Goal: Task Accomplishment & Management: Complete application form

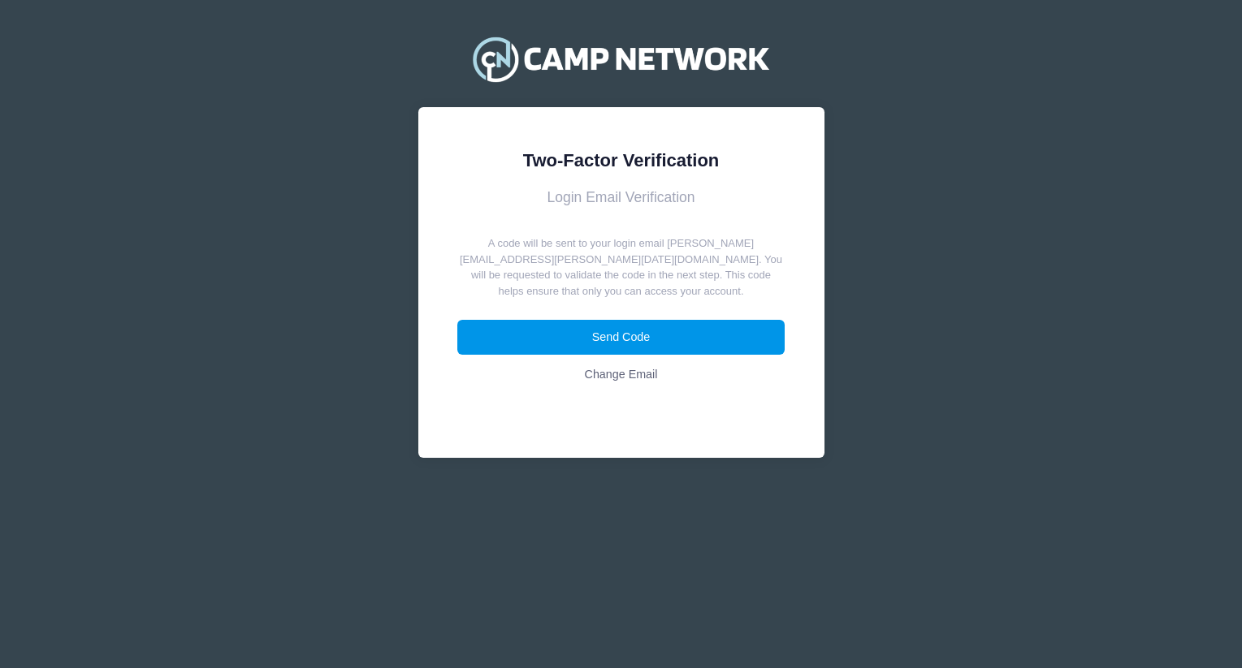
click at [706, 321] on button "Send Code" at bounding box center [620, 337] width 327 height 35
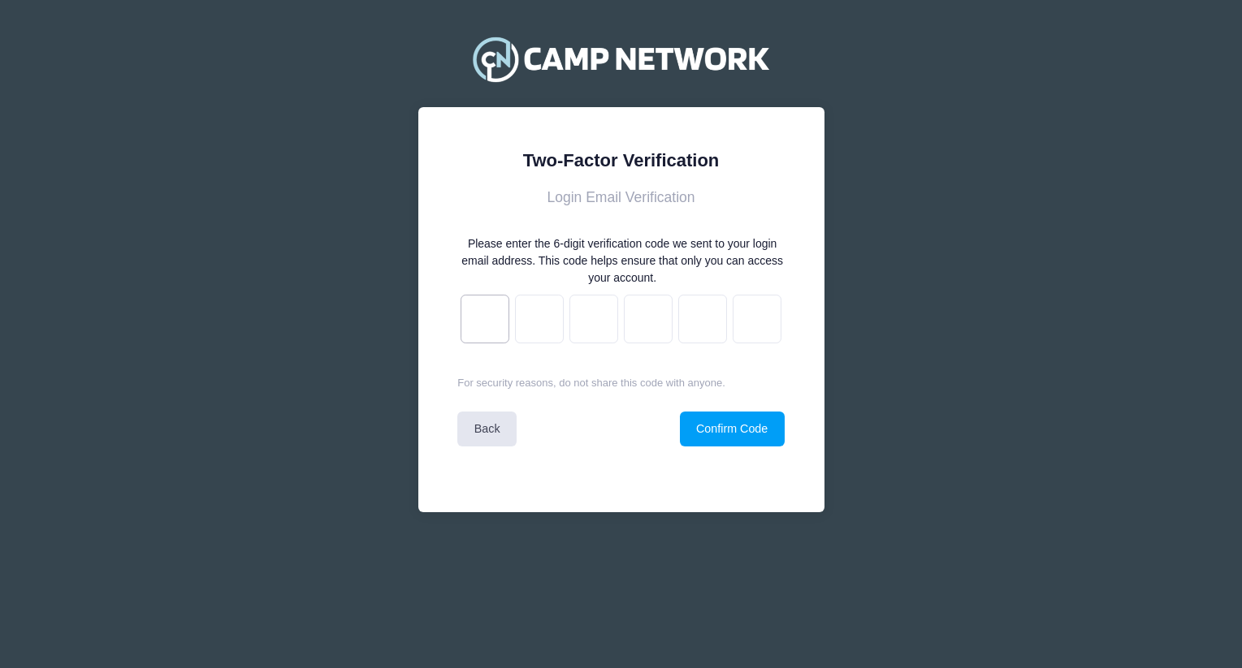
click at [476, 322] on input "text" at bounding box center [484, 319] width 49 height 49
paste input "f"
type input "4"
type input "2"
type input "f"
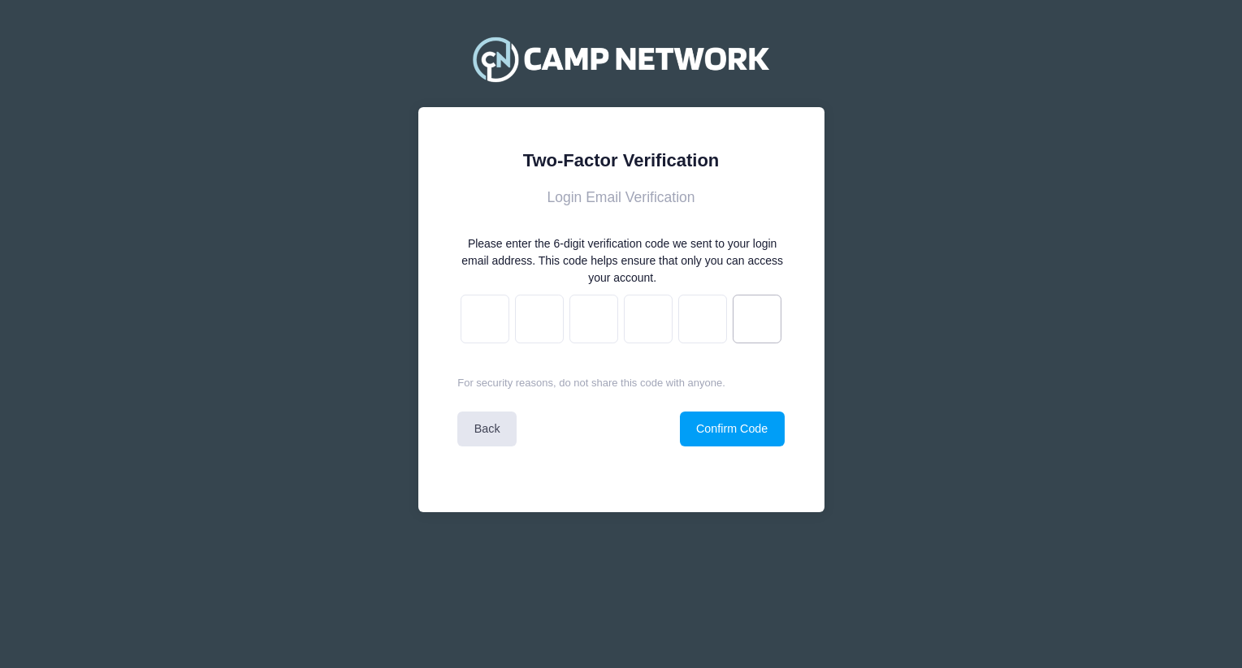
type input "5"
type input "4"
type input "f"
click at [726, 440] on button "Confirm Code" at bounding box center [732, 429] width 105 height 35
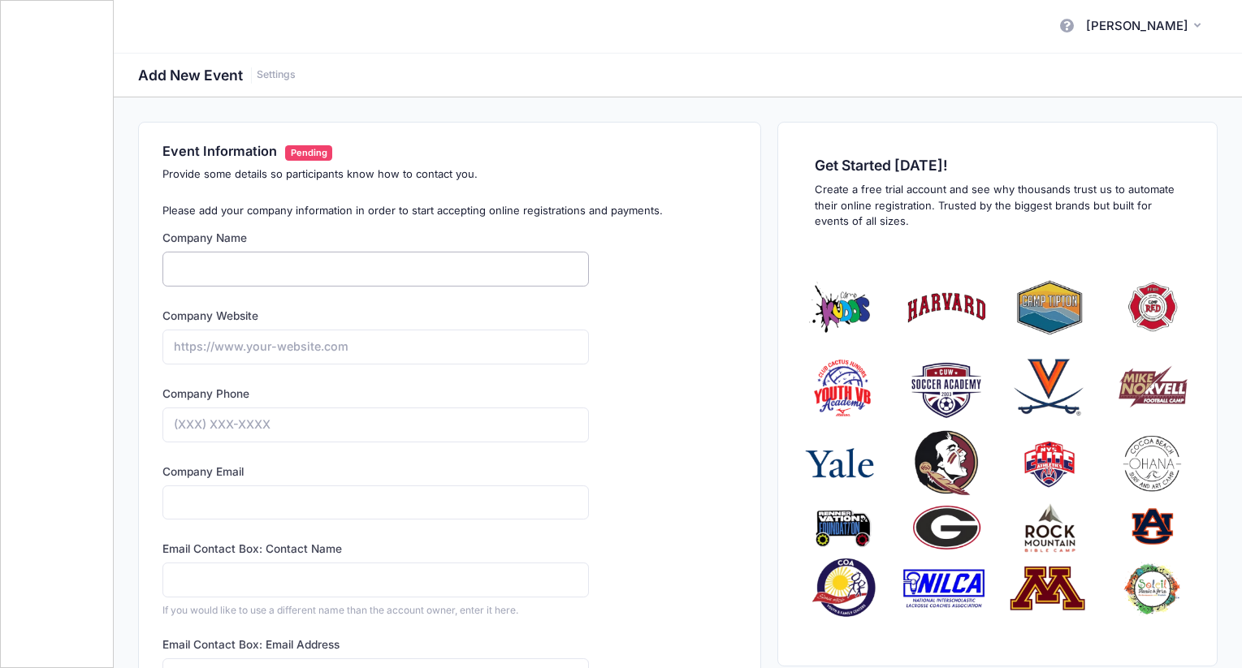
click at [431, 266] on input "Company Name" at bounding box center [375, 269] width 426 height 35
type input "[PERSON_NAME]"
type input "https://espn.com"
type input "(757) 739-5269"
type input "andrew.downing@campnetwork.com"
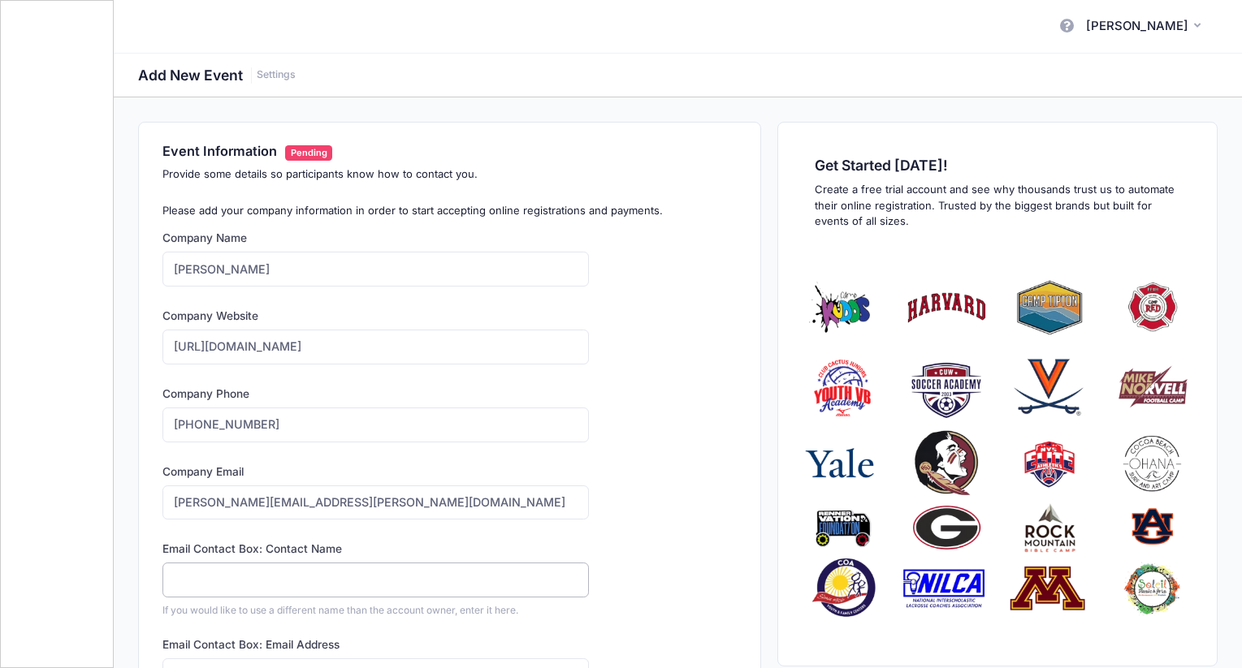
type input "[PERSON_NAME]"
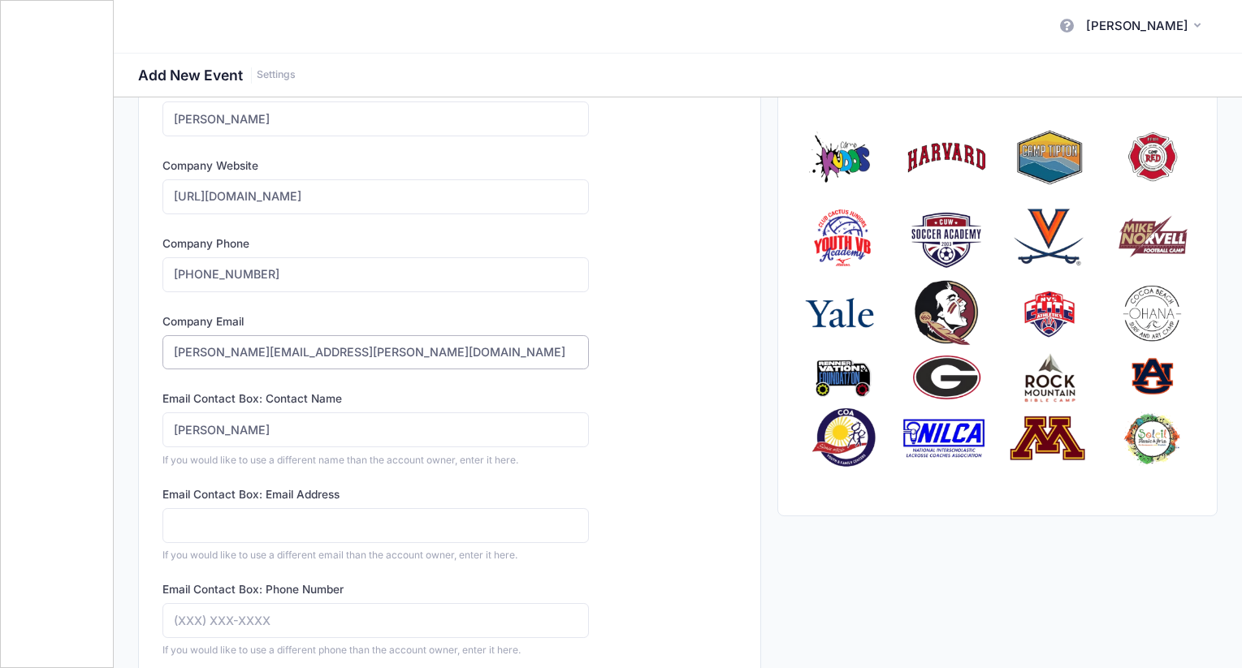
scroll to position [160, 0]
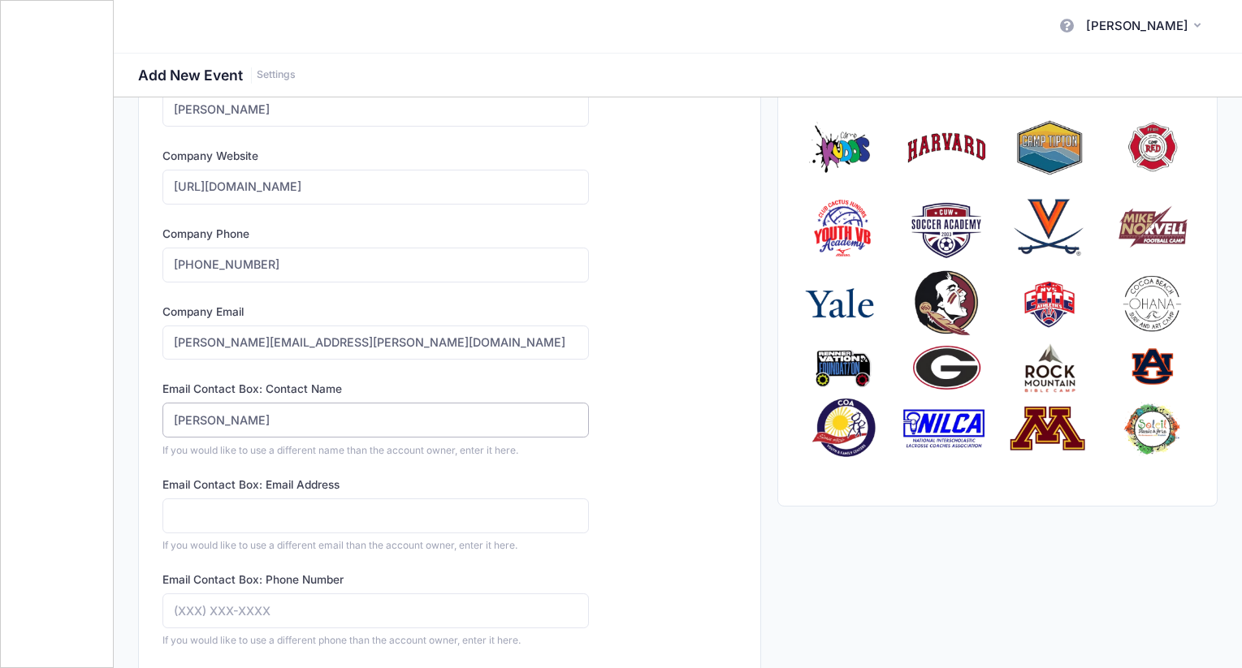
drag, startPoint x: 305, startPoint y: 414, endPoint x: 176, endPoint y: 391, distance: 131.1
click at [176, 391] on div "Email Contact Box: Contact Name Andrew Downing If you would like to use a diffe…" at bounding box center [375, 419] width 426 height 76
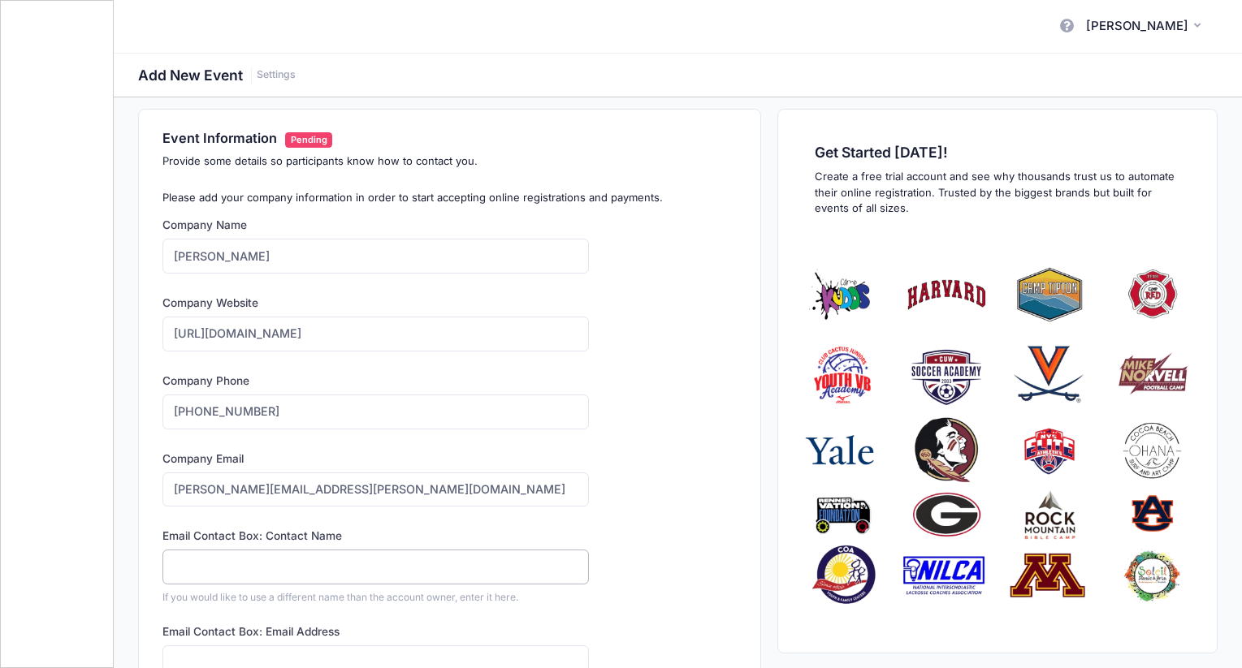
scroll to position [0, 0]
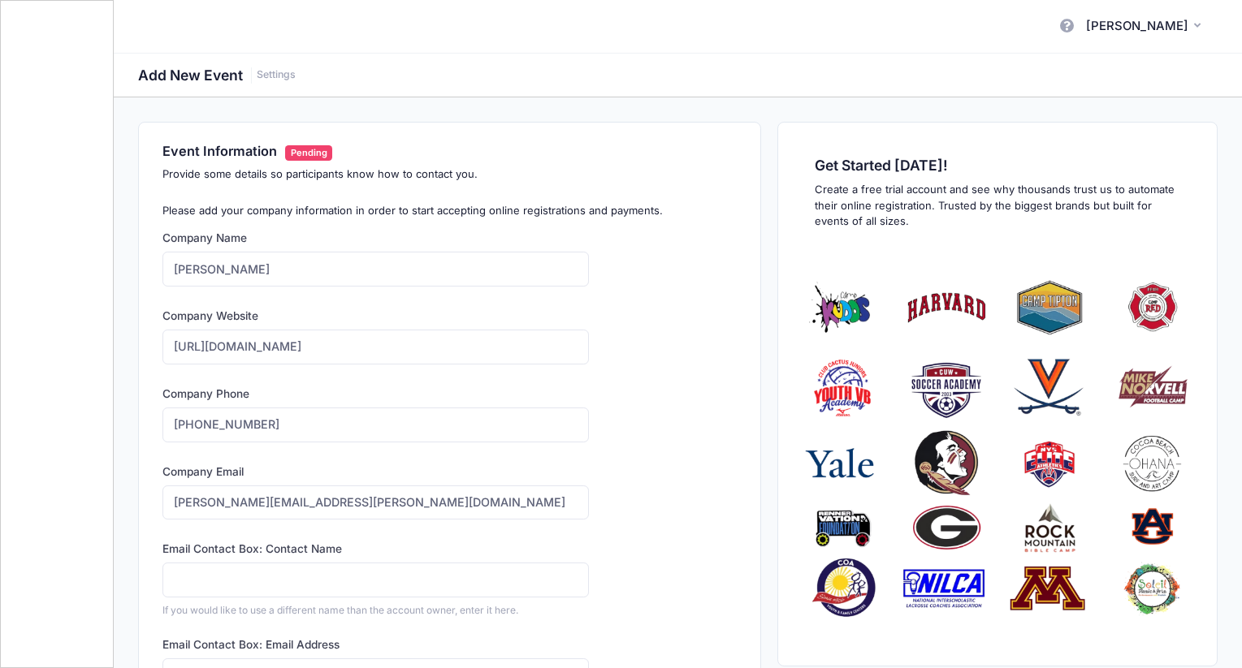
click at [659, 453] on div "Company Name Camp Andrew Type Select Academic Adventure Arts and Crafts Select @" at bounding box center [450, 670] width 590 height 880
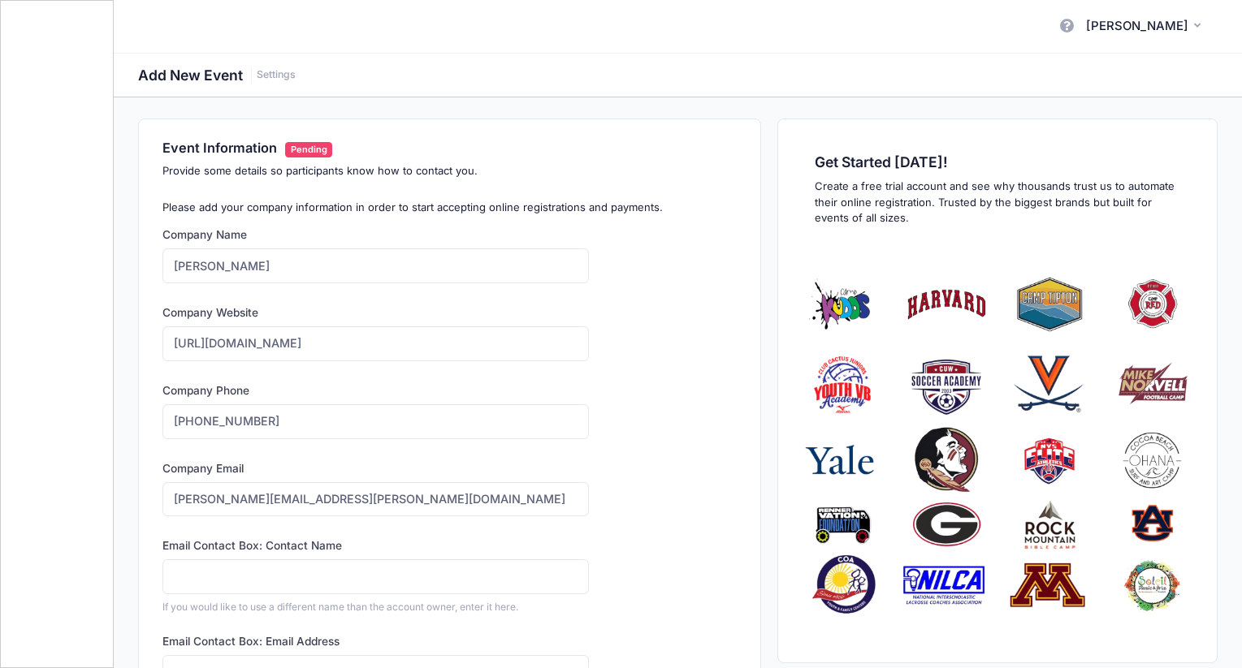
scroll to position [524, 0]
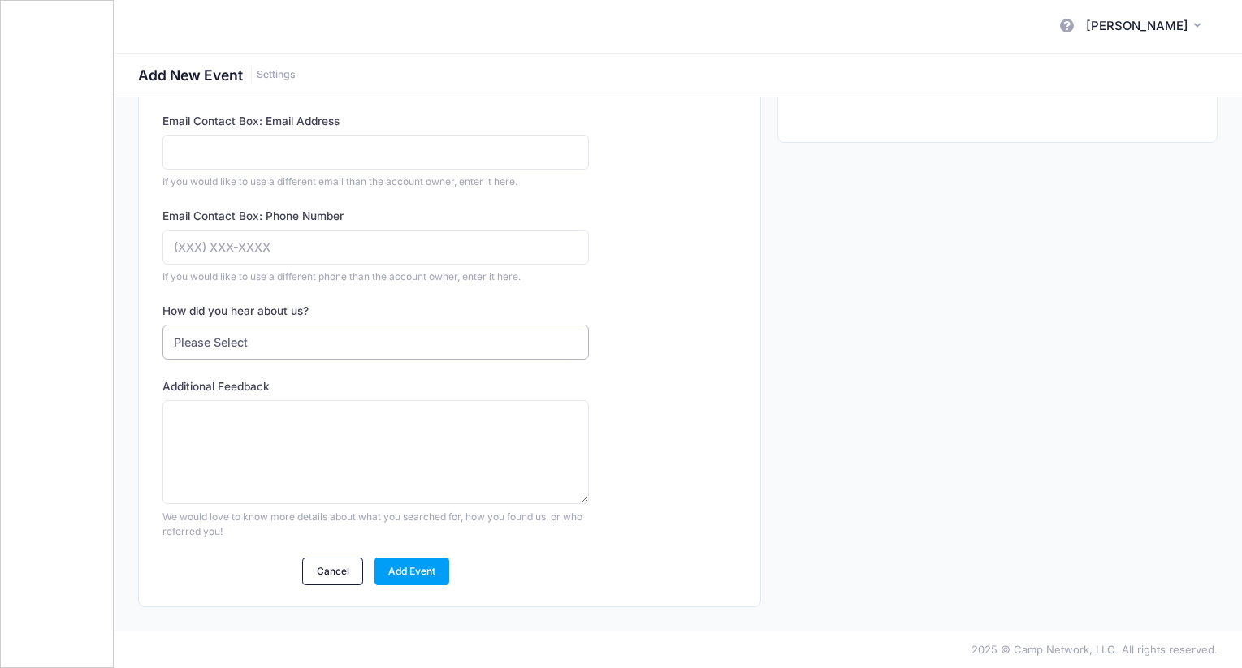
click at [326, 354] on select "Please Select Web Search Customer Referral Other" at bounding box center [375, 342] width 426 height 35
select select "referral"
click at [162, 325] on select "Please Select Web Search Customer Referral Other" at bounding box center [375, 342] width 426 height 35
click at [320, 444] on textarea "Who referred you?" at bounding box center [375, 452] width 426 height 105
type textarea "AD"
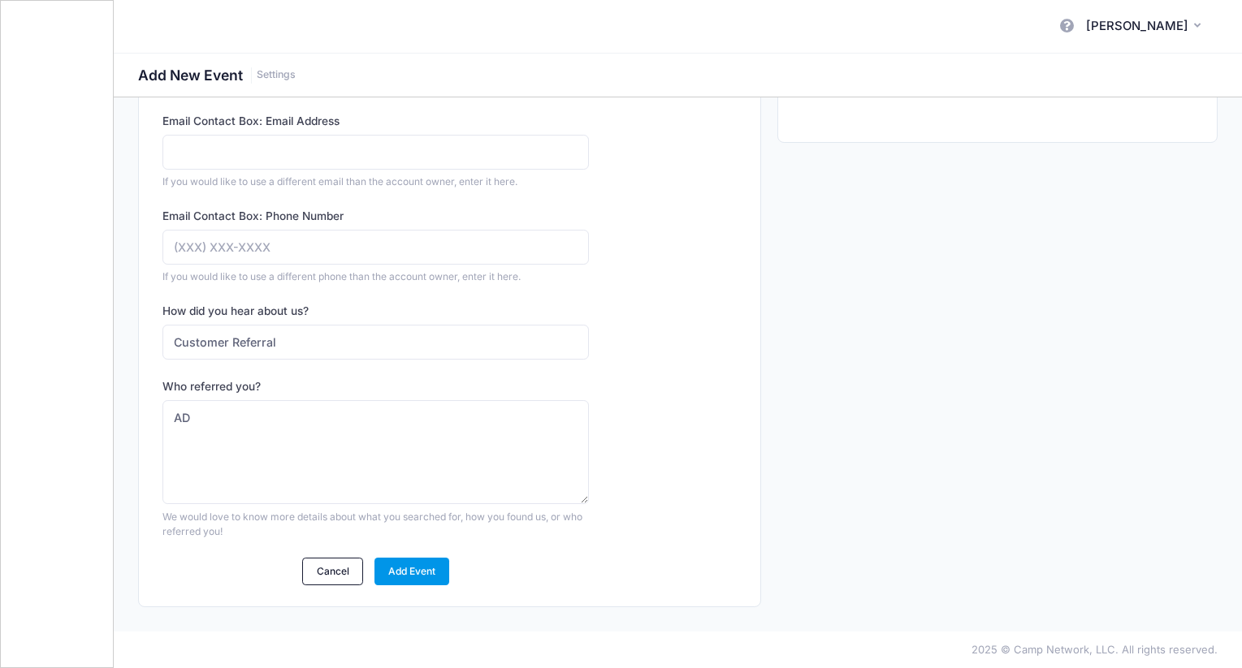
click at [419, 570] on link "Add Event" at bounding box center [412, 572] width 76 height 28
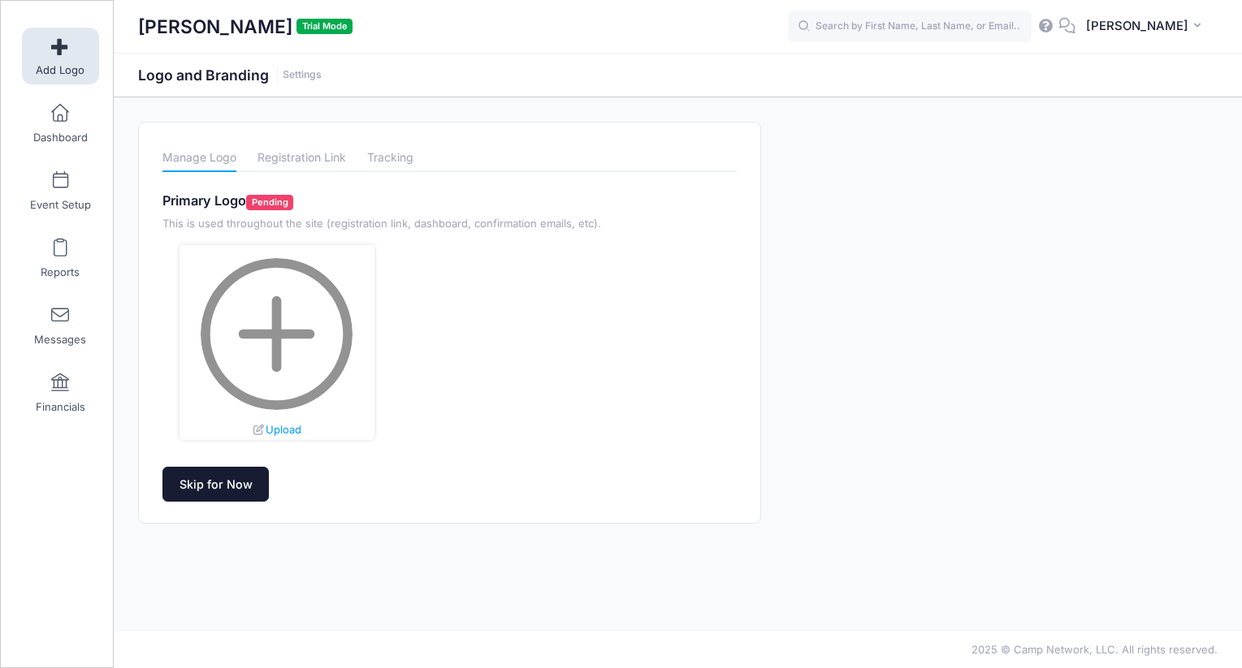
click at [227, 481] on link "Skip for Now" at bounding box center [215, 484] width 106 height 35
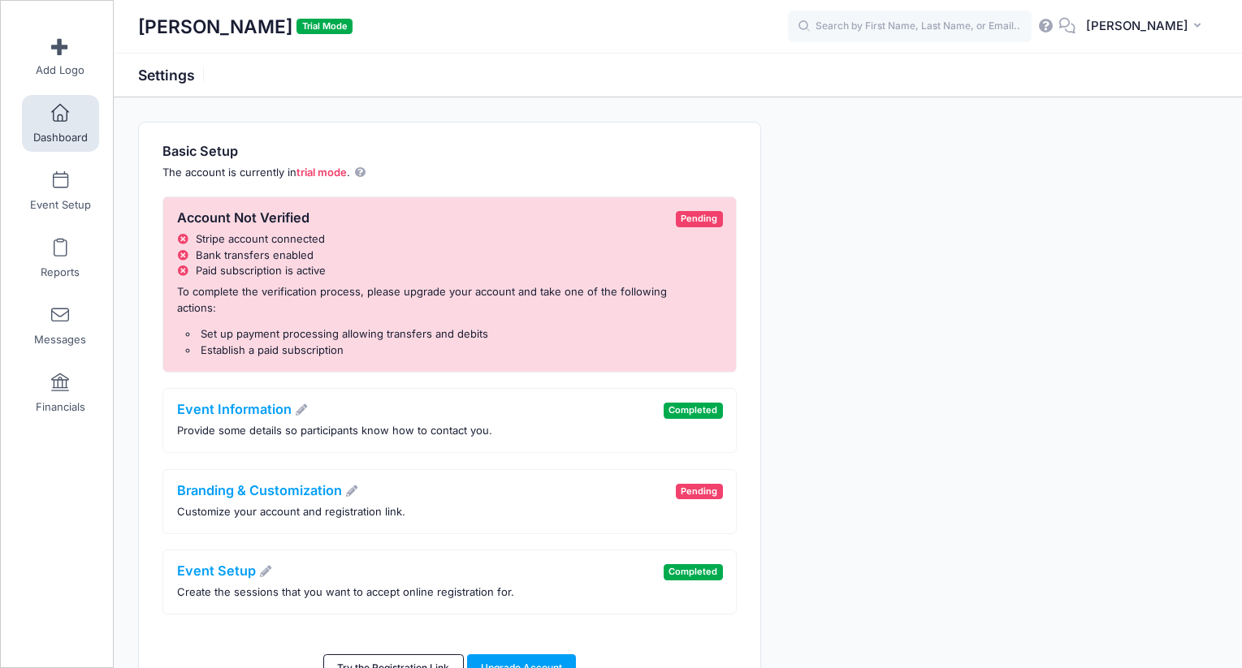
click at [91, 134] on link "Dashboard" at bounding box center [60, 123] width 77 height 57
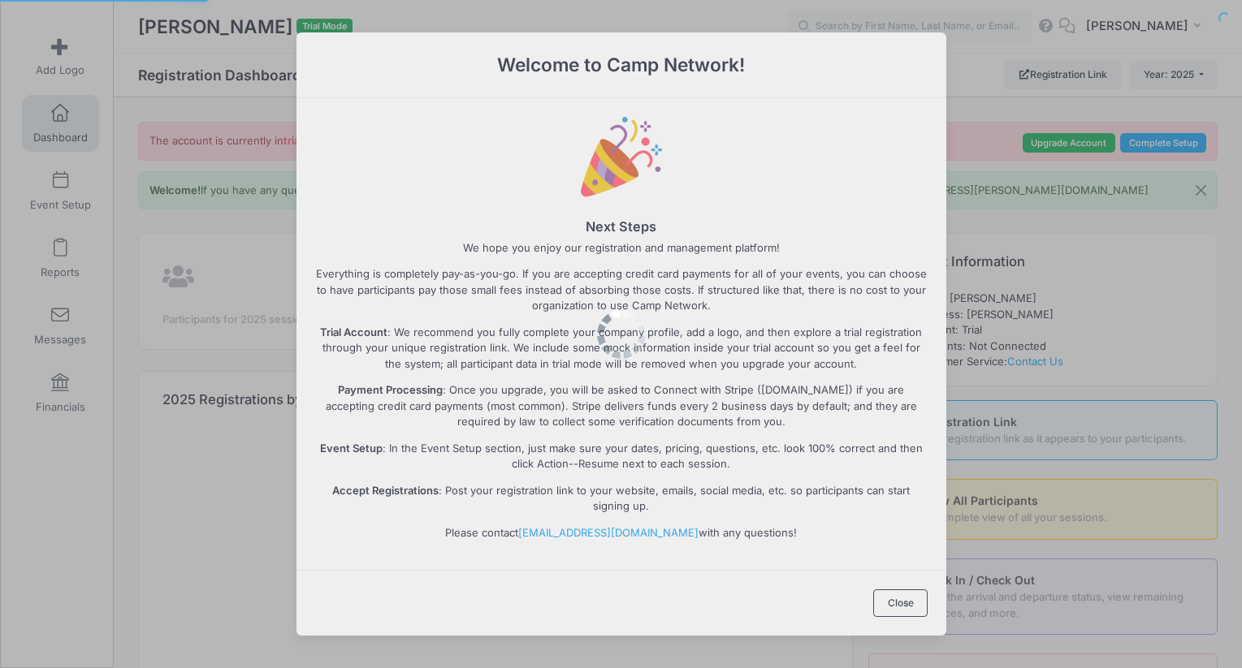
select select
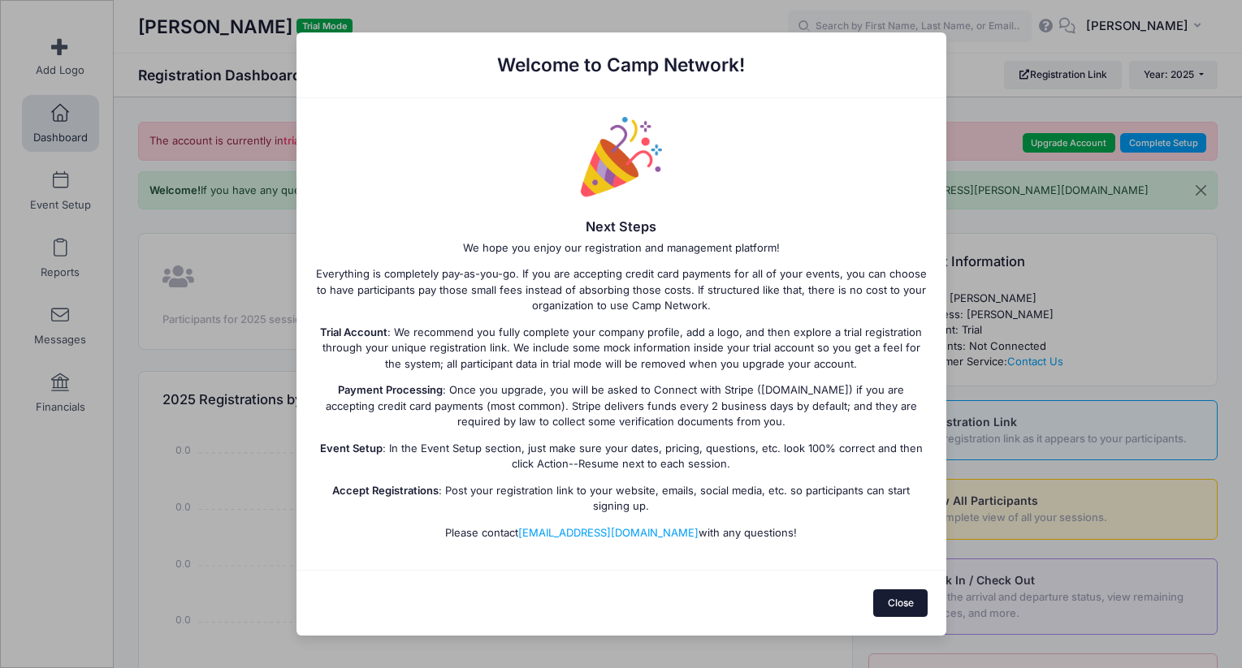
click at [901, 610] on button "Close" at bounding box center [900, 604] width 54 height 28
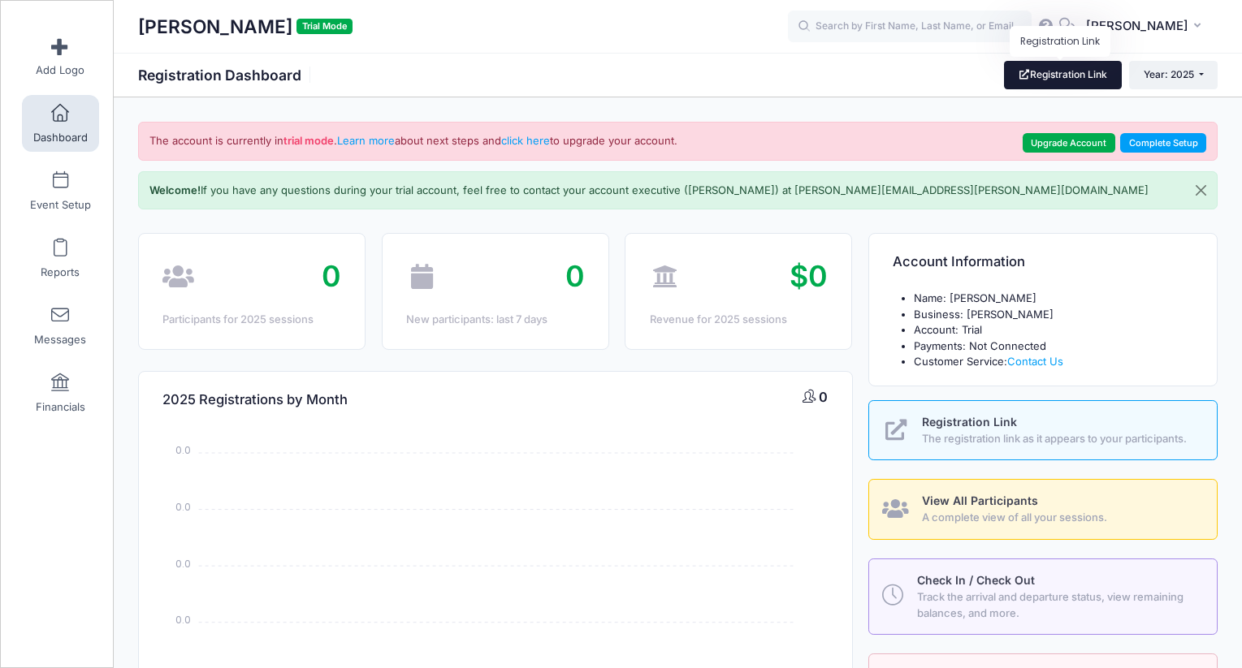
click at [1034, 79] on link "Registration Link" at bounding box center [1063, 75] width 118 height 28
click at [1172, 25] on span "[PERSON_NAME]" at bounding box center [1137, 26] width 102 height 18
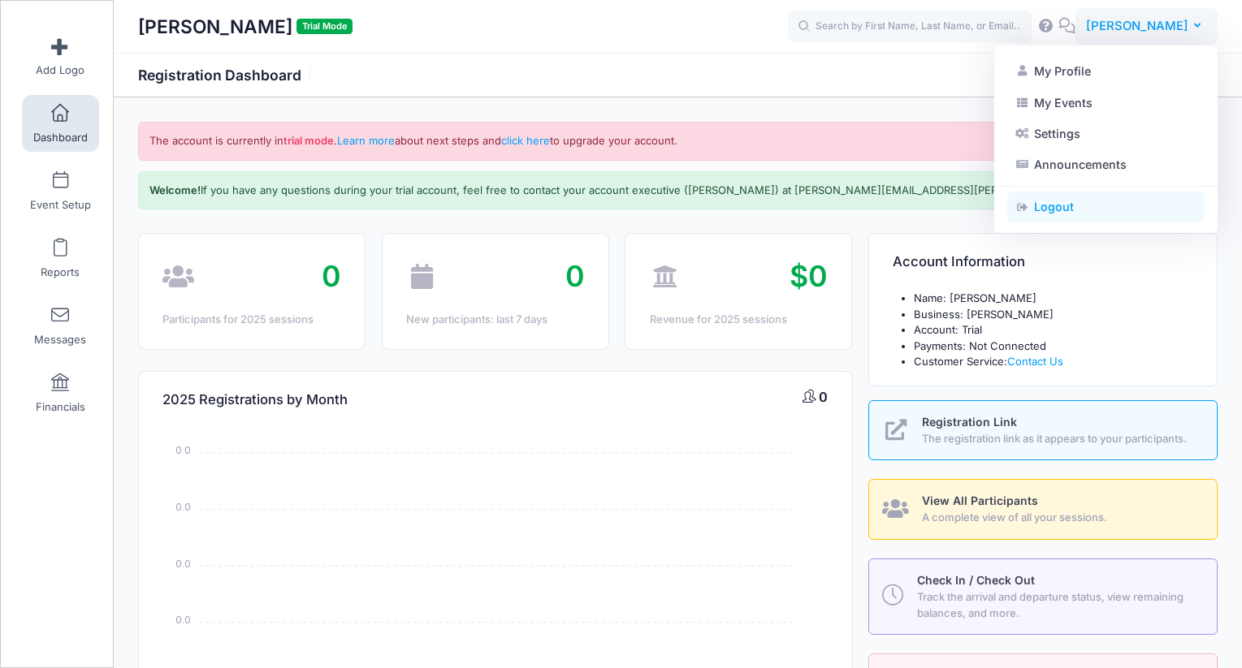
click at [1107, 214] on link "Logout" at bounding box center [1105, 207] width 197 height 31
